Goal: Transaction & Acquisition: Purchase product/service

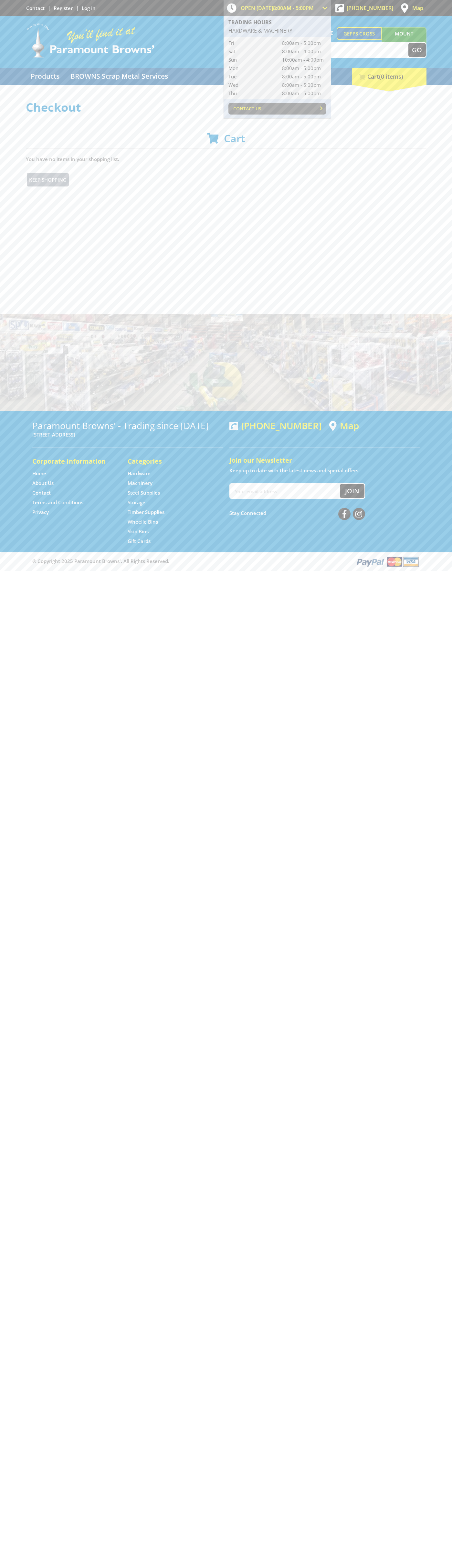
click at [303, 7] on span "8:00am - 5:00pm" at bounding box center [293, 8] width 41 height 7
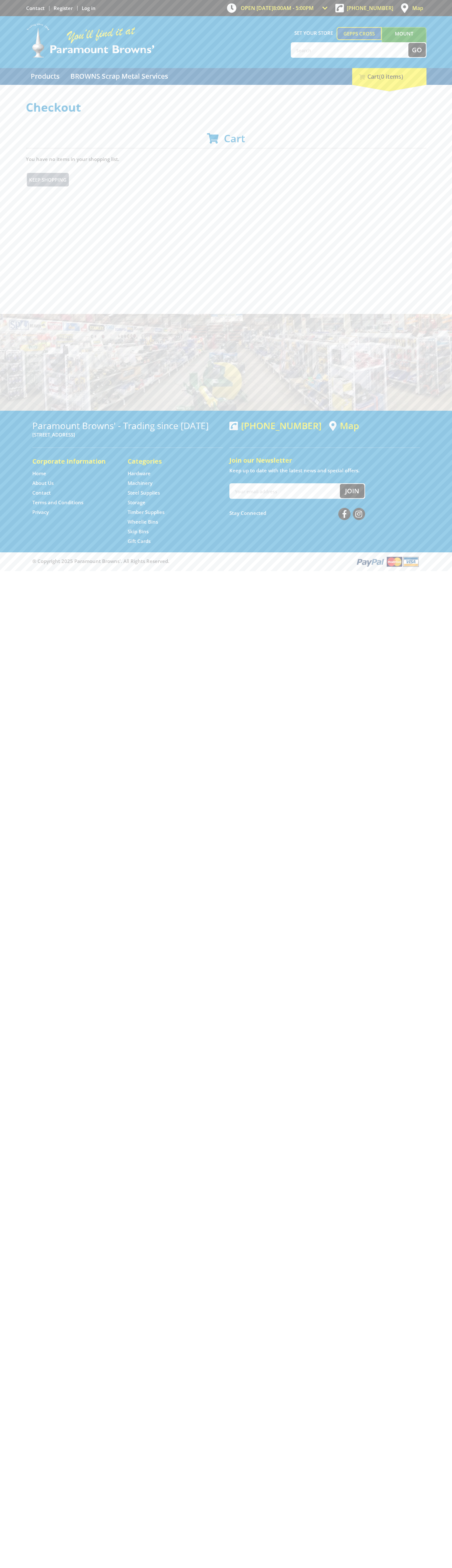
click at [436, 571] on html "Skip to Content Skip to Navigation OPEN TODAY 8:00am - 5:00pm Trading Hours Har…" at bounding box center [226, 285] width 452 height 571
click at [108, 571] on html "Skip to Content Skip to Navigation OPEN TODAY 8:00am - 5:00pm Trading Hours Har…" at bounding box center [226, 285] width 452 height 571
click at [1, 571] on html "Skip to Content Skip to Navigation OPEN TODAY 8:00am - 5:00pm Trading Hours Har…" at bounding box center [226, 285] width 452 height 571
